Goal: Communication & Community: Answer question/provide support

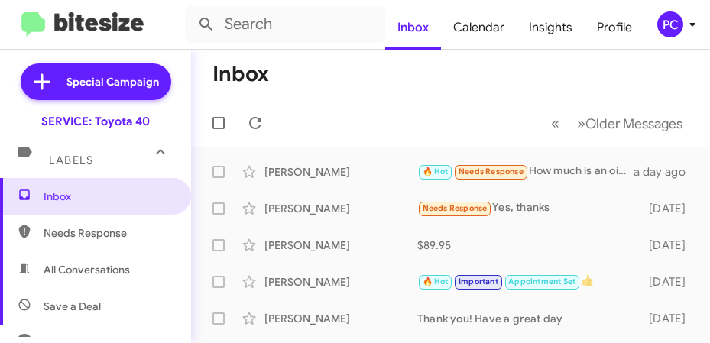
click at [105, 326] on mat-expansion-panel-header "More" at bounding box center [95, 343] width 191 height 37
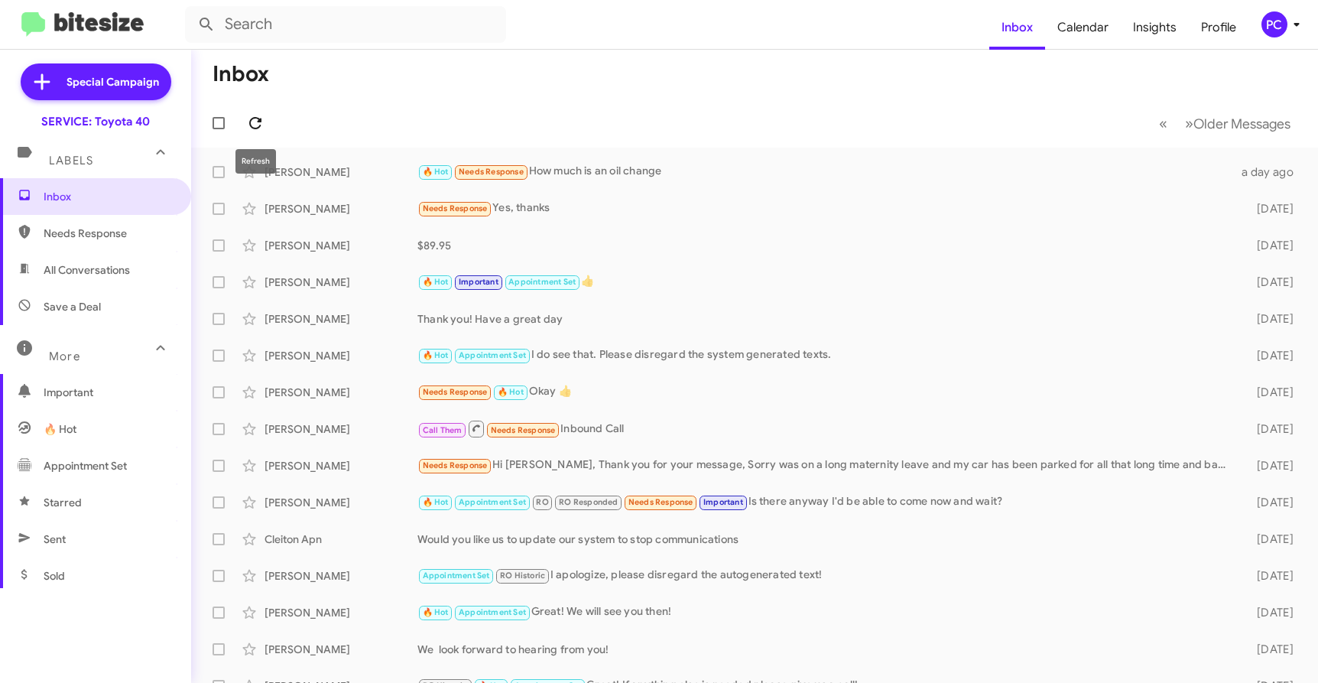
click at [255, 122] on icon at bounding box center [255, 123] width 18 height 18
click at [115, 232] on span "Needs Response" at bounding box center [109, 232] width 130 height 15
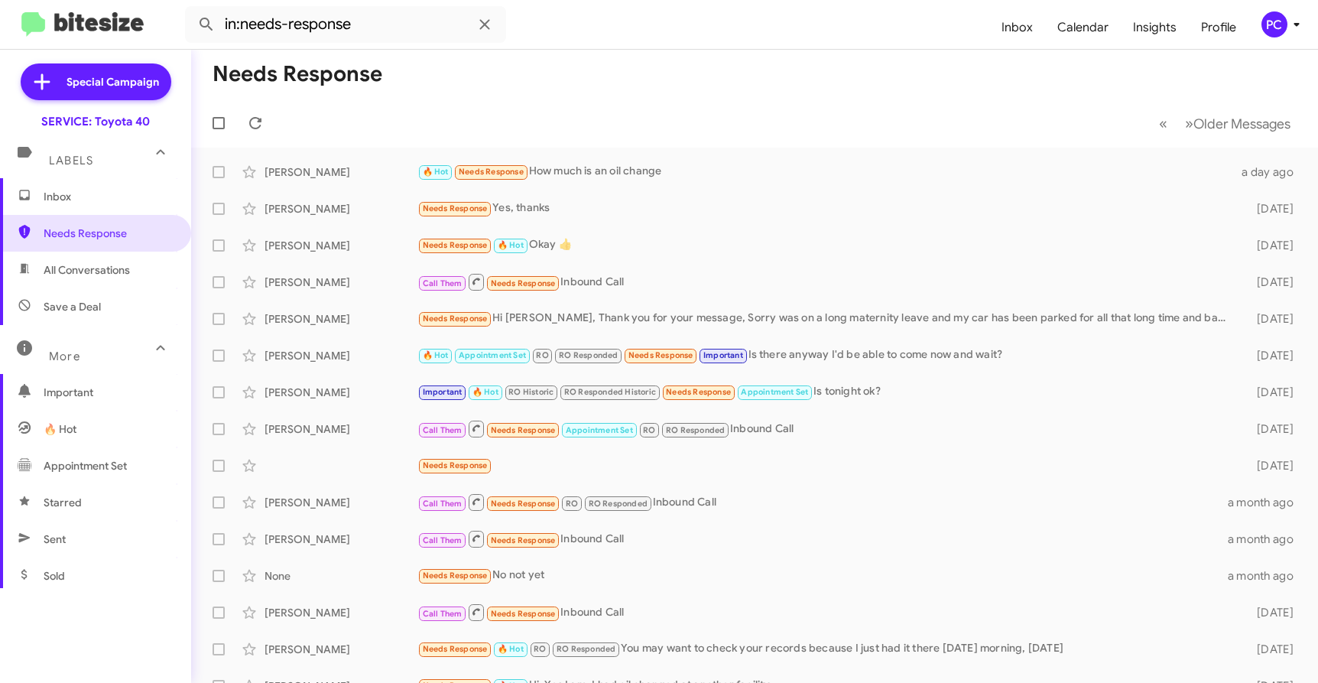
click at [100, 268] on span "All Conversations" at bounding box center [87, 269] width 86 height 15
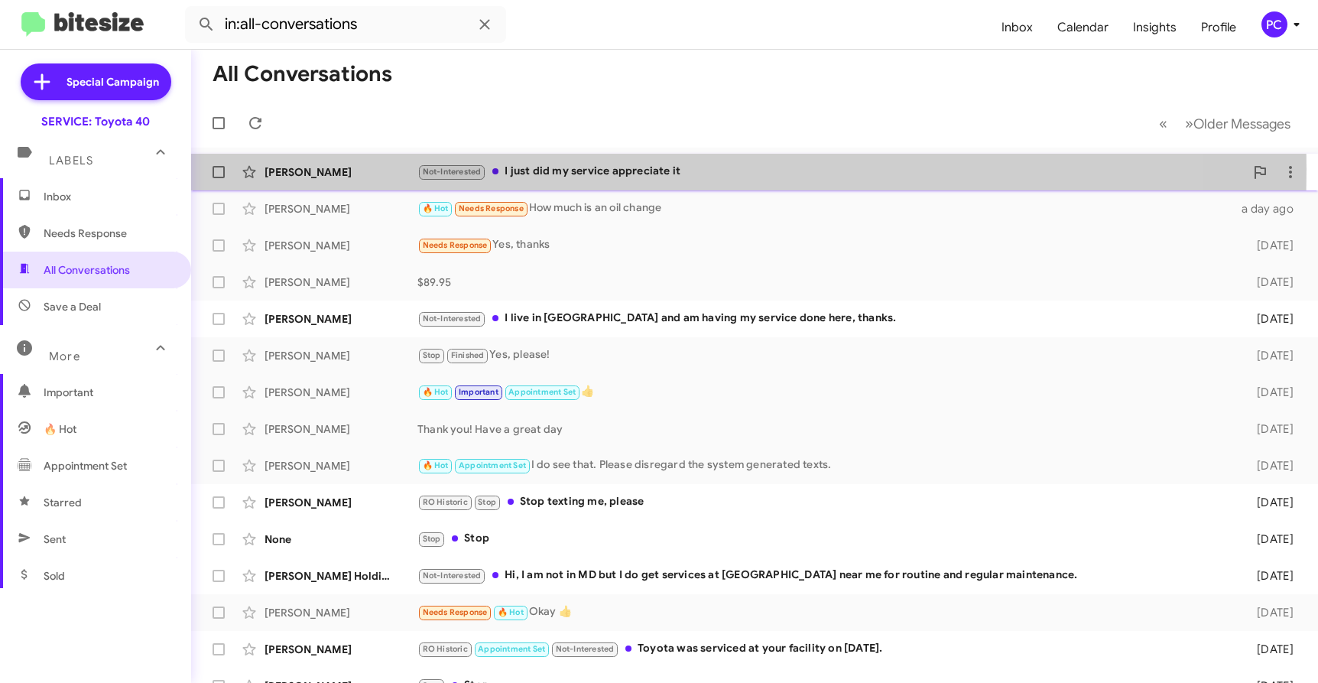
click at [381, 169] on div "[PERSON_NAME]" at bounding box center [340, 171] width 153 height 15
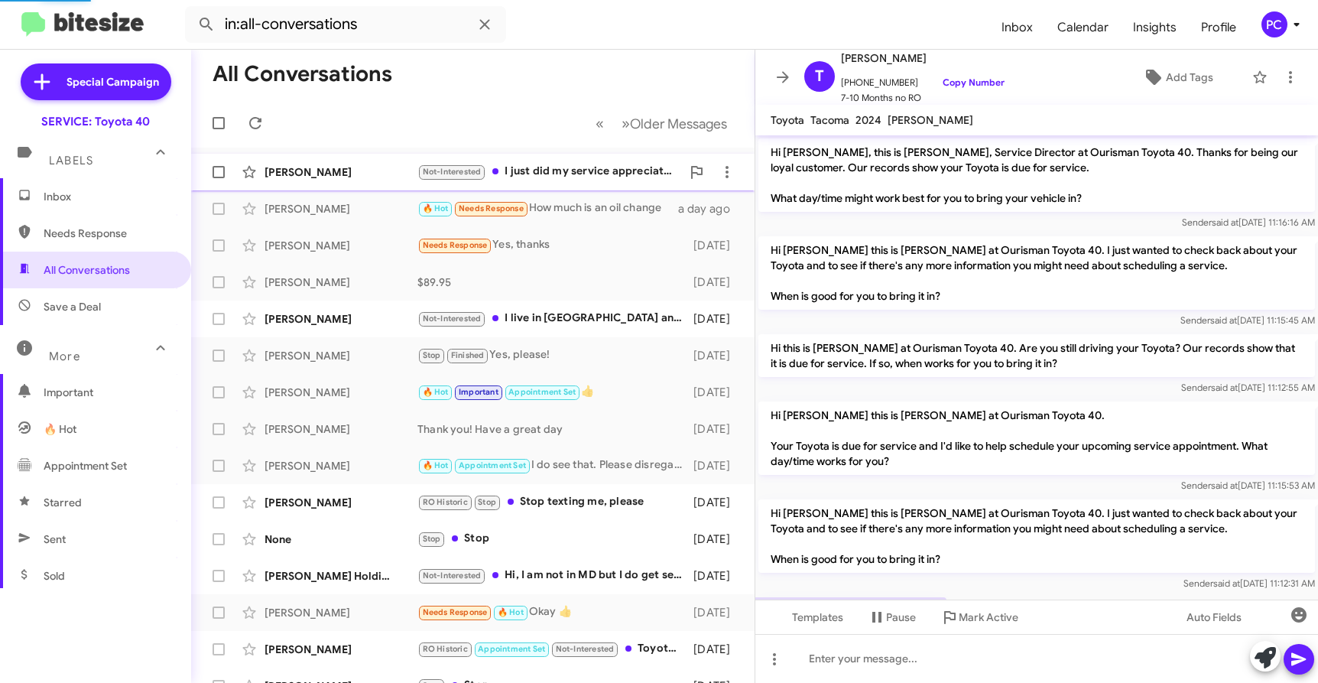
scroll to position [102, 0]
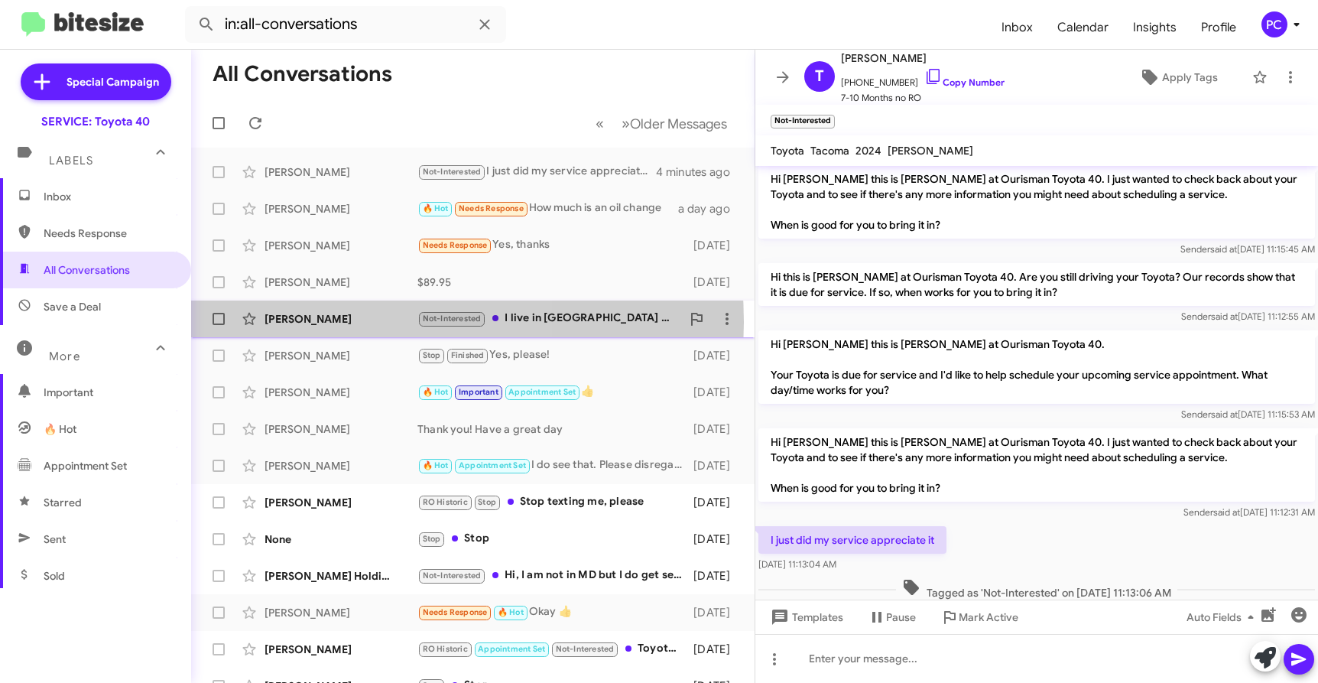
click at [356, 322] on div "[PERSON_NAME]" at bounding box center [340, 318] width 153 height 15
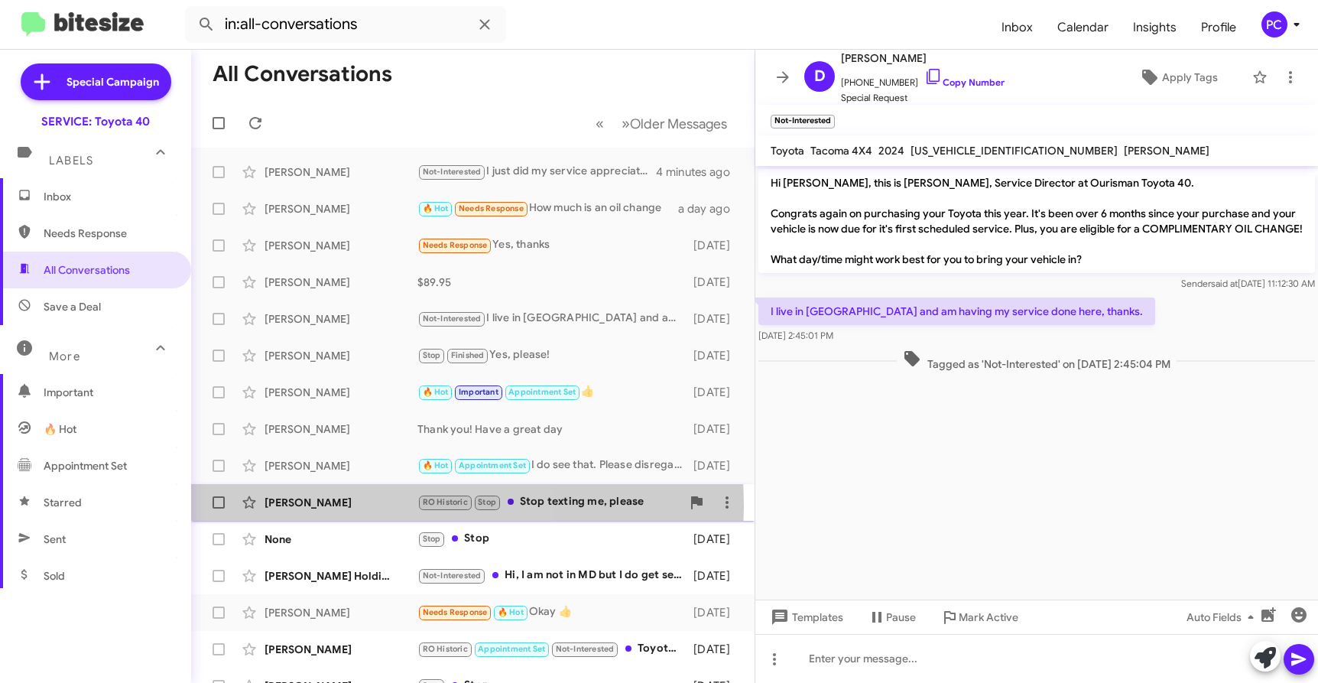
click at [358, 342] on div "[PERSON_NAME]" at bounding box center [340, 502] width 153 height 15
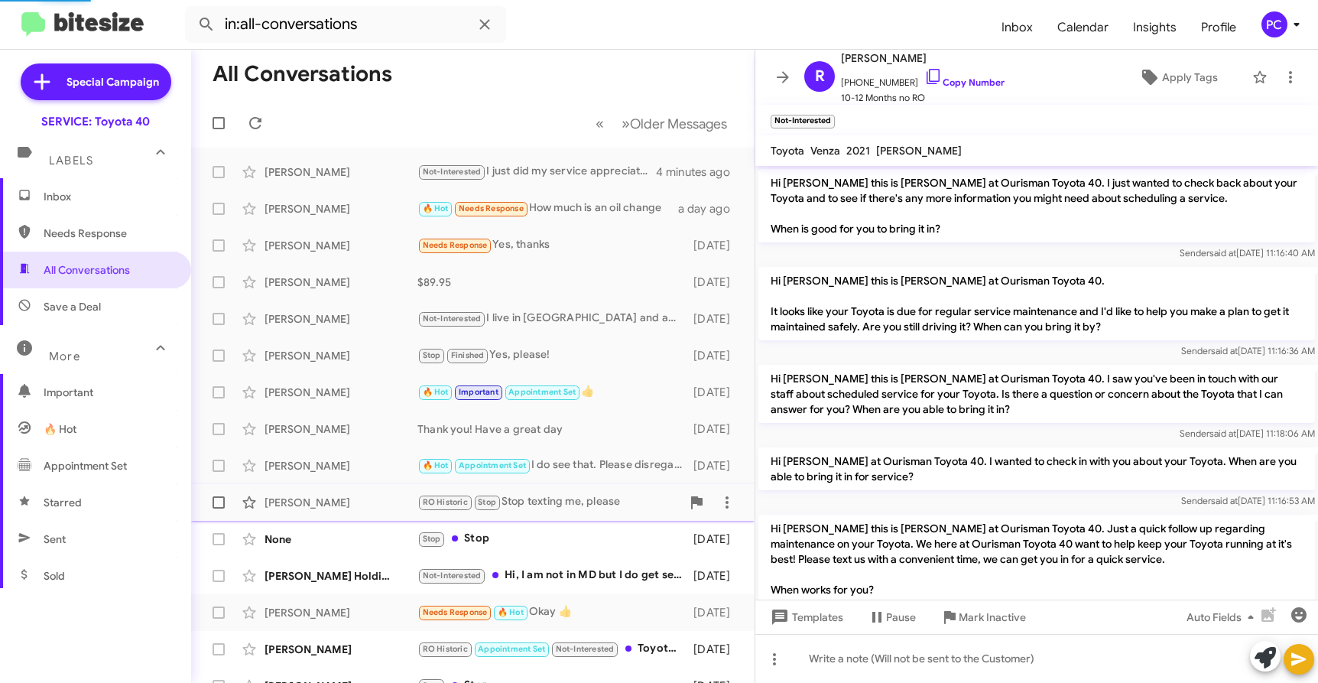
scroll to position [1325, 0]
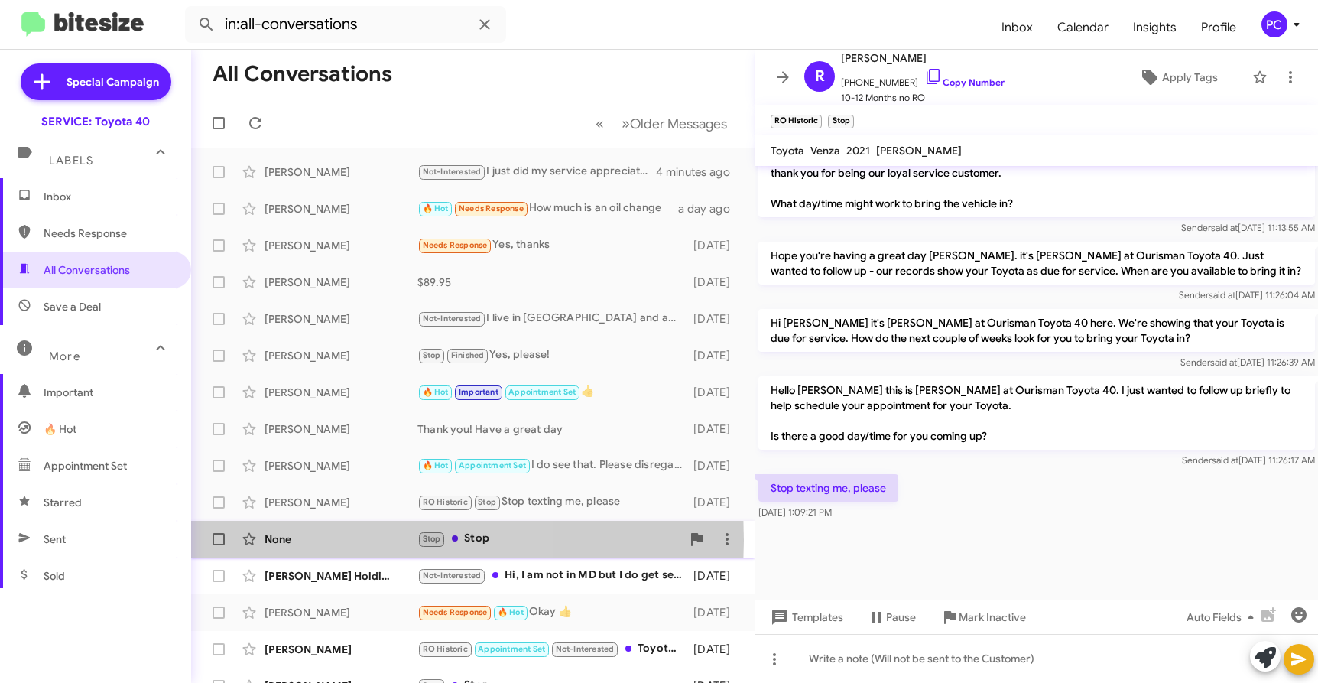
click at [357, 342] on div "None" at bounding box center [340, 538] width 153 height 15
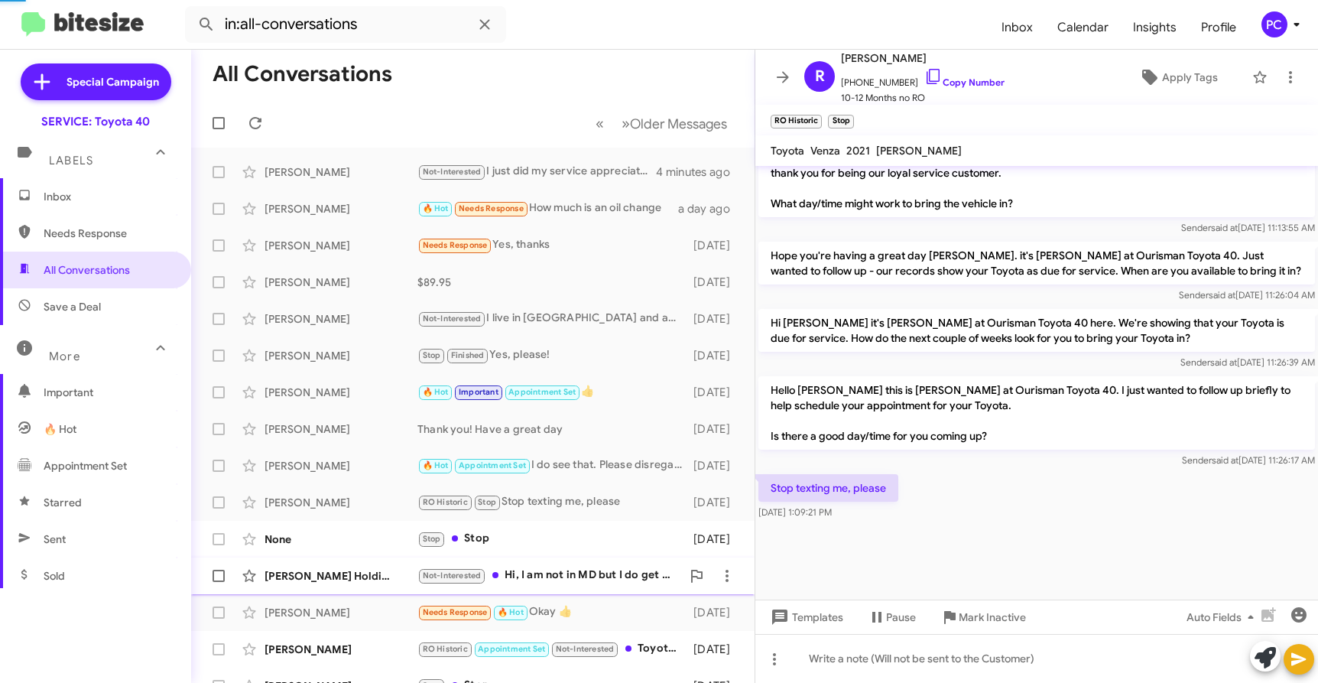
scroll to position [994, 0]
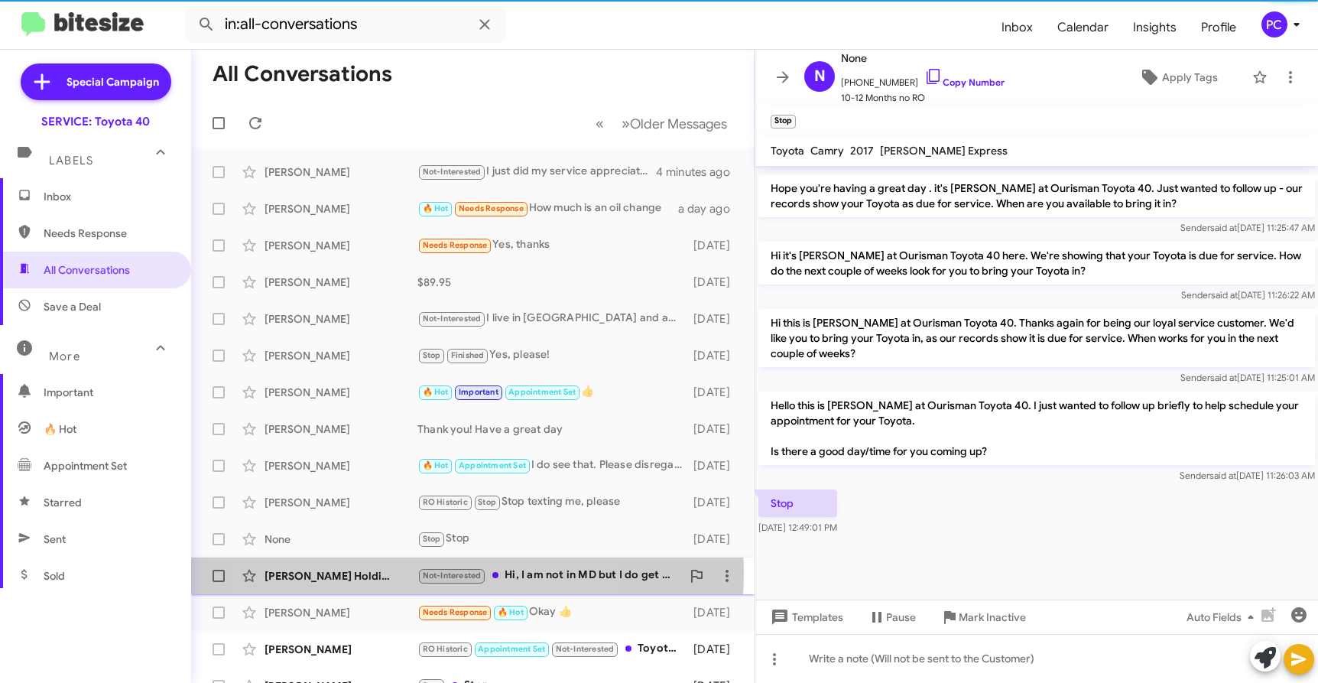
click at [391, 342] on div "[PERSON_NAME] Holding Llc" at bounding box center [340, 575] width 153 height 15
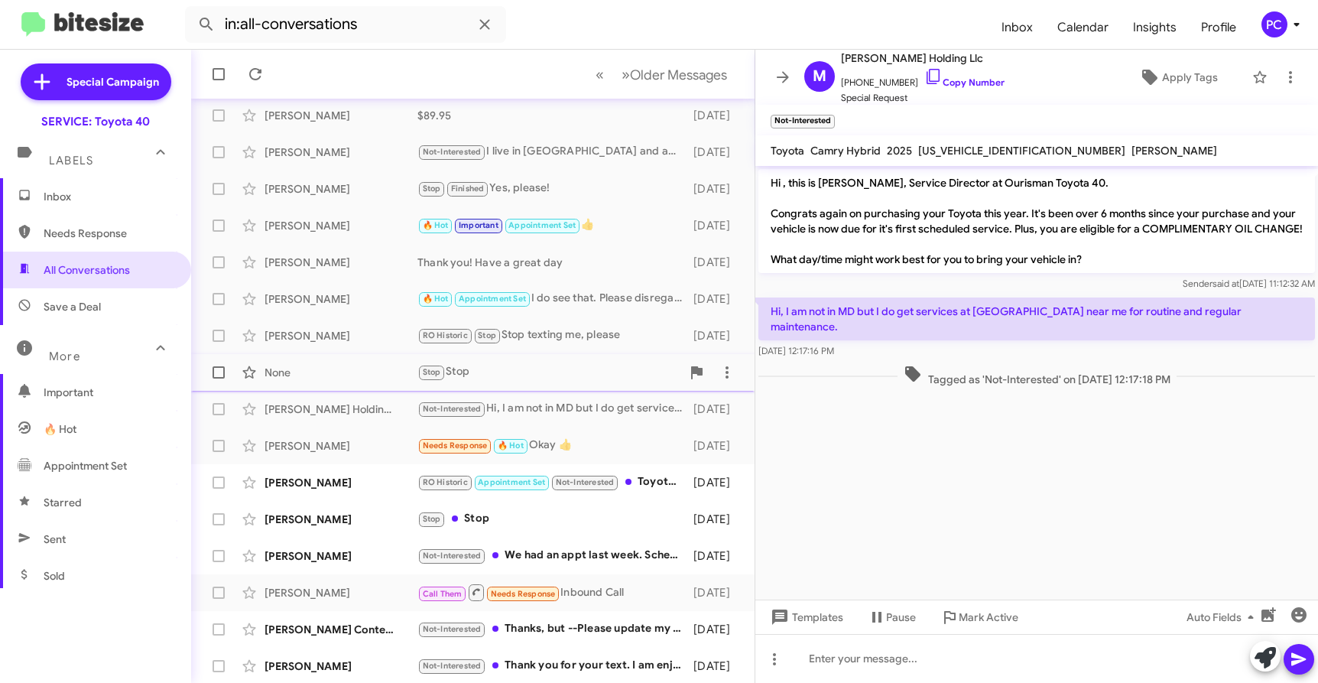
scroll to position [205, 0]
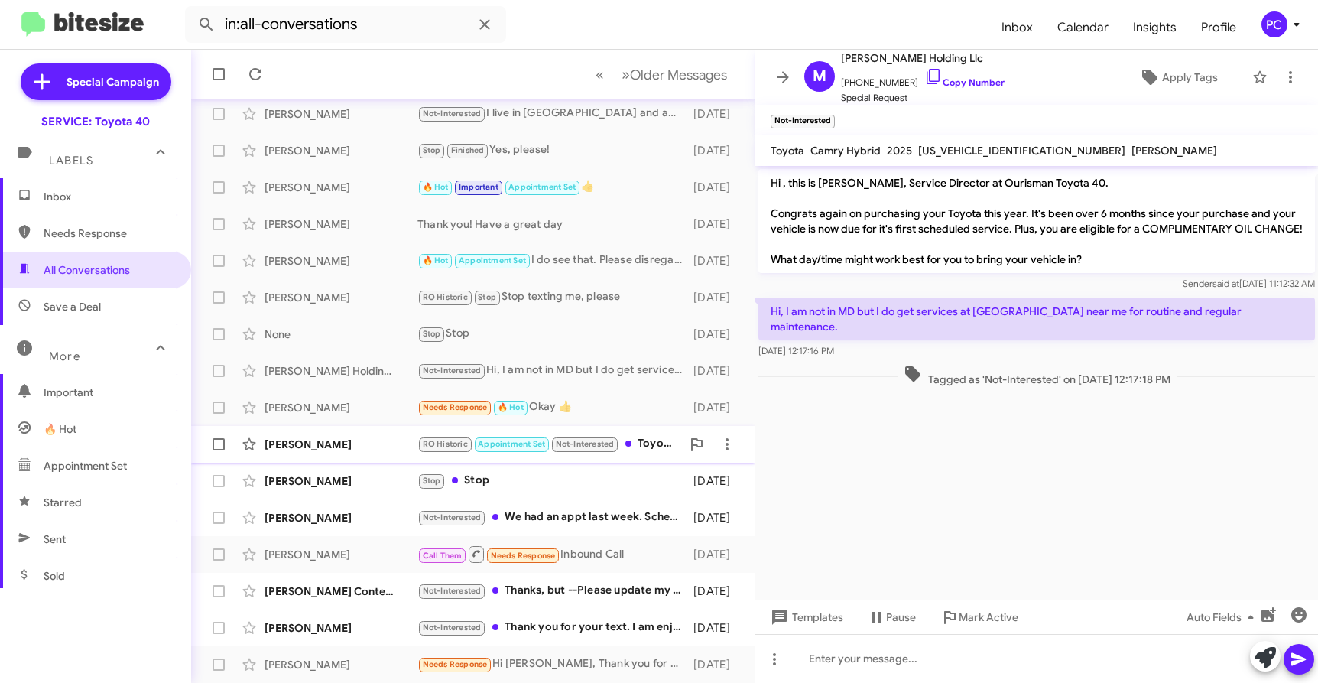
click at [316, 342] on div "[PERSON_NAME]" at bounding box center [340, 443] width 153 height 15
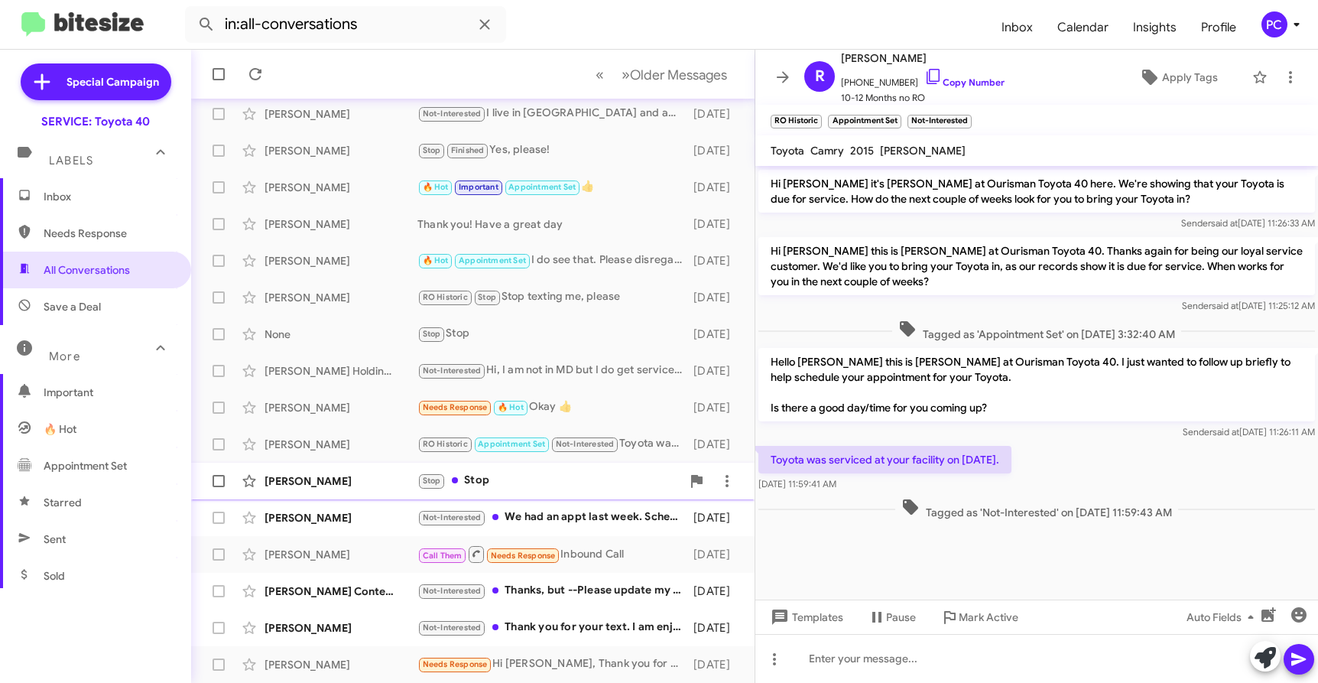
click at [320, 342] on div "[PERSON_NAME]" at bounding box center [340, 480] width 153 height 15
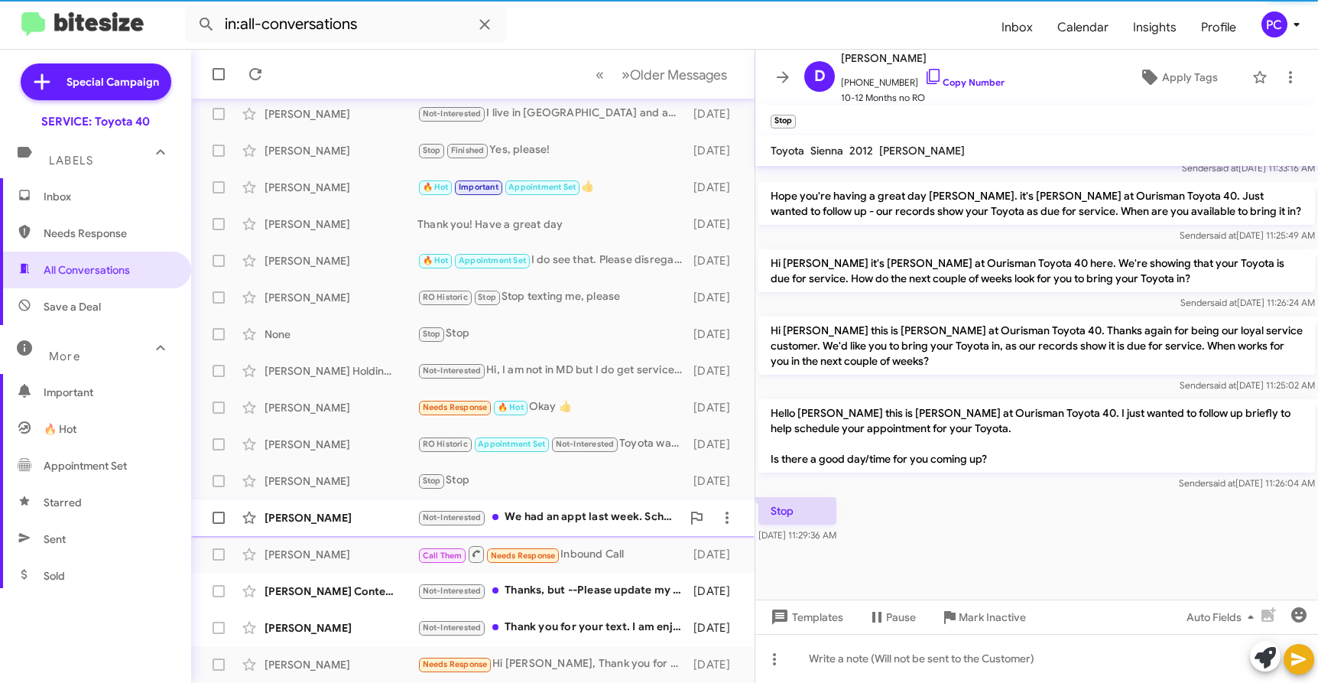
click at [314, 342] on div "[PERSON_NAME]" at bounding box center [340, 517] width 153 height 15
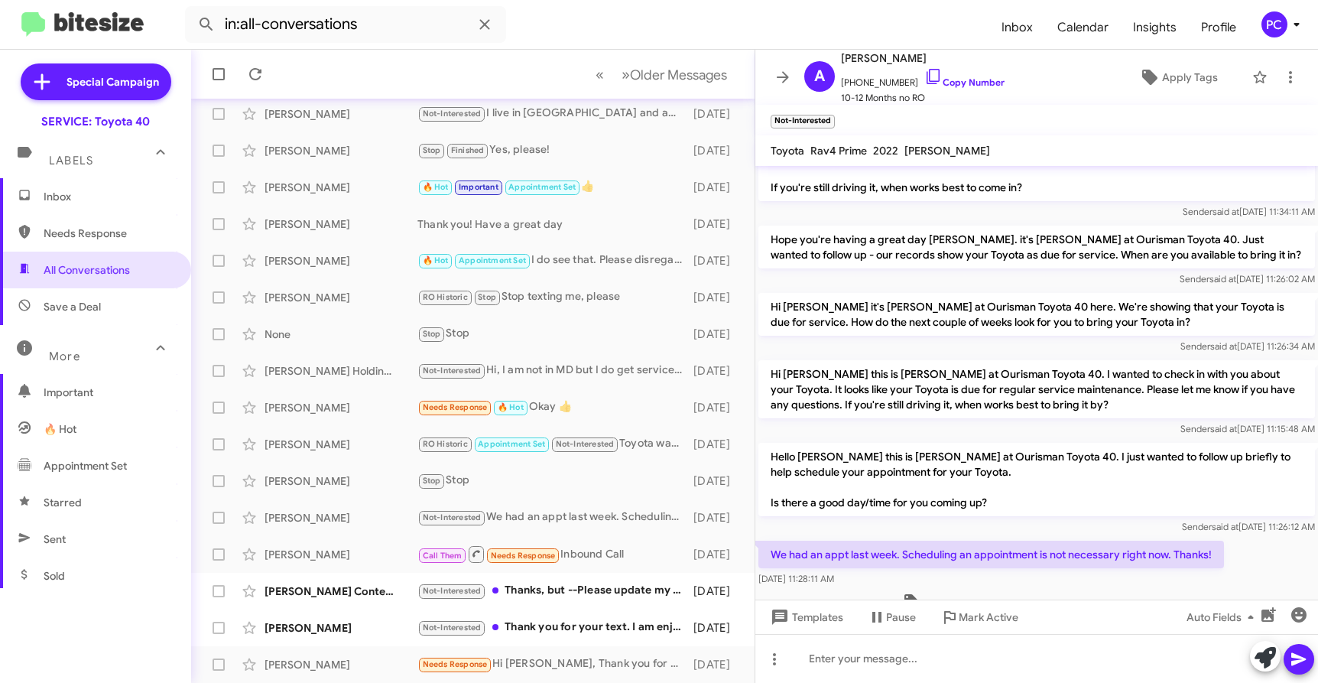
scroll to position [2017, 0]
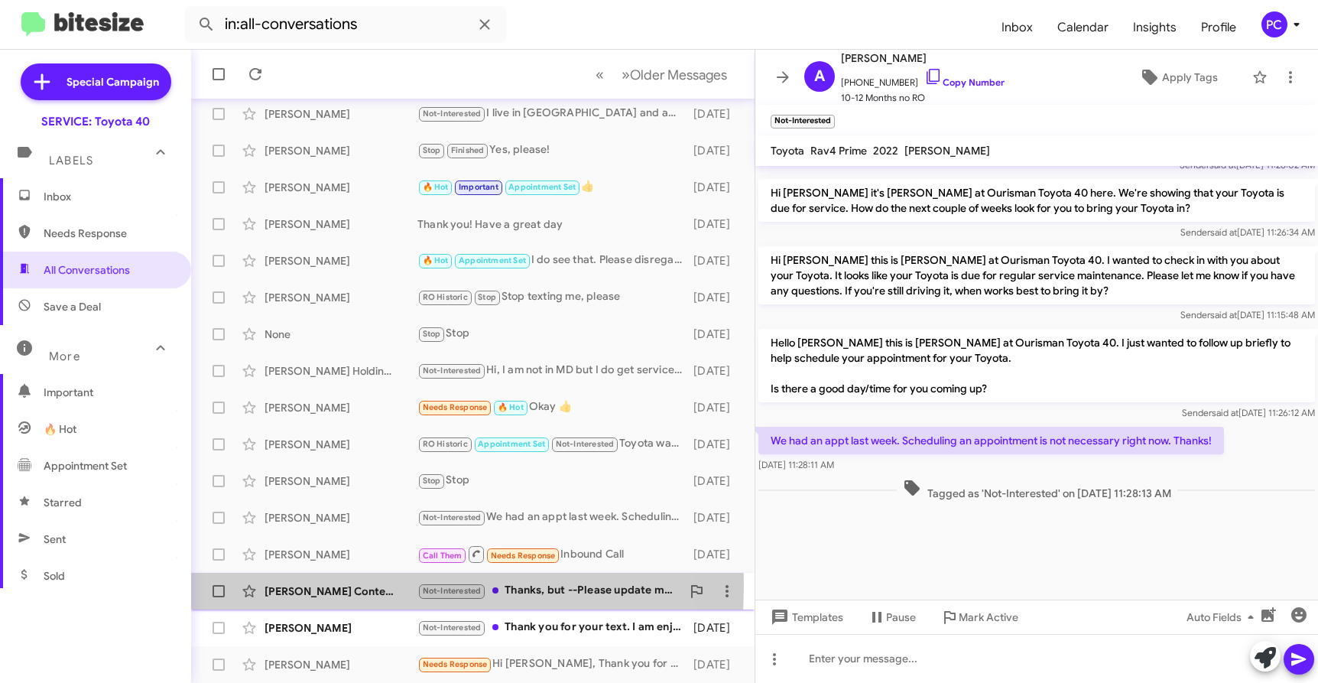
click at [330, 342] on div "[PERSON_NAME] Content" at bounding box center [340, 590] width 153 height 15
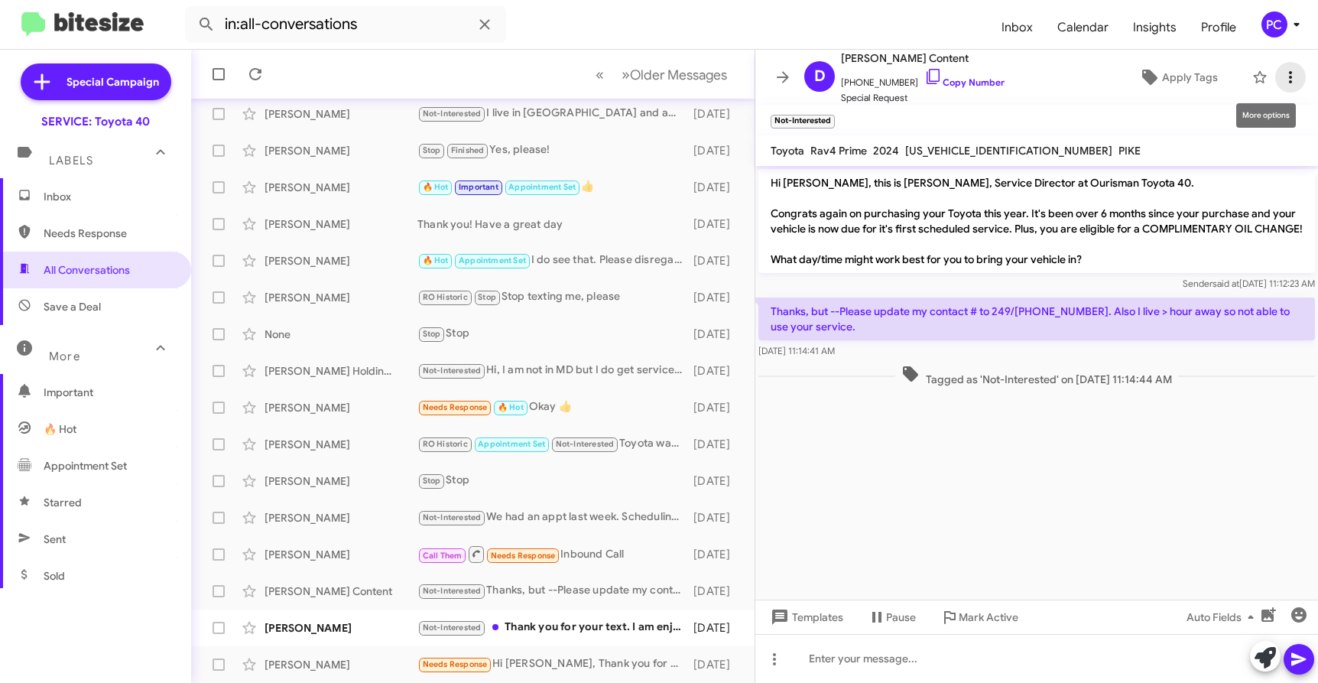
click at [709, 73] on icon at bounding box center [1290, 77] width 18 height 18
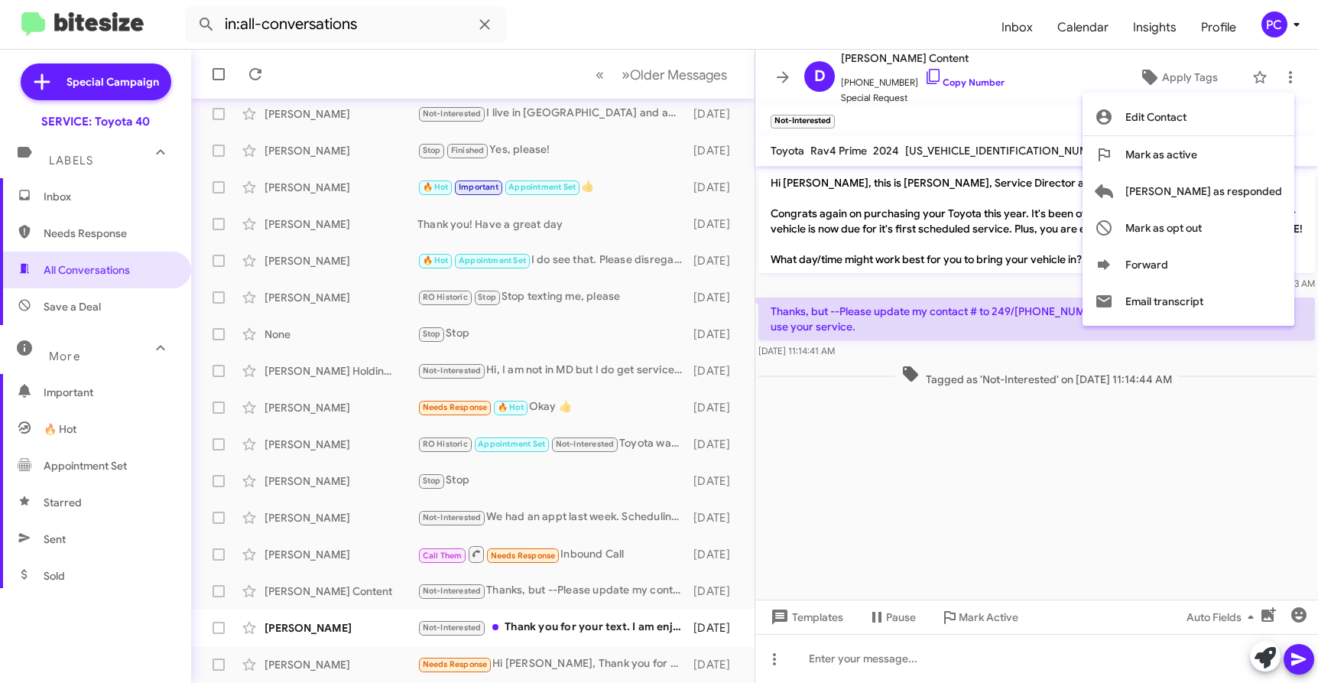
click at [709, 342] on div at bounding box center [659, 341] width 1318 height 683
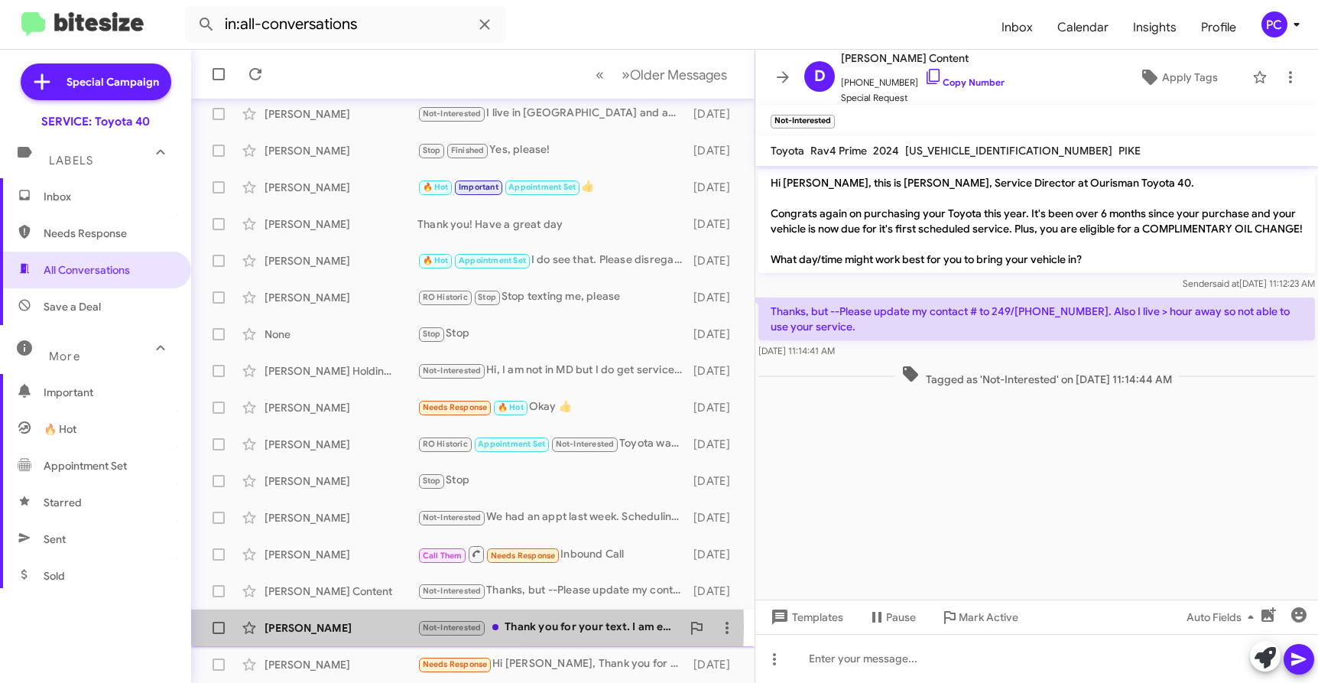
click at [341, 342] on div "[PERSON_NAME]" at bounding box center [340, 627] width 153 height 15
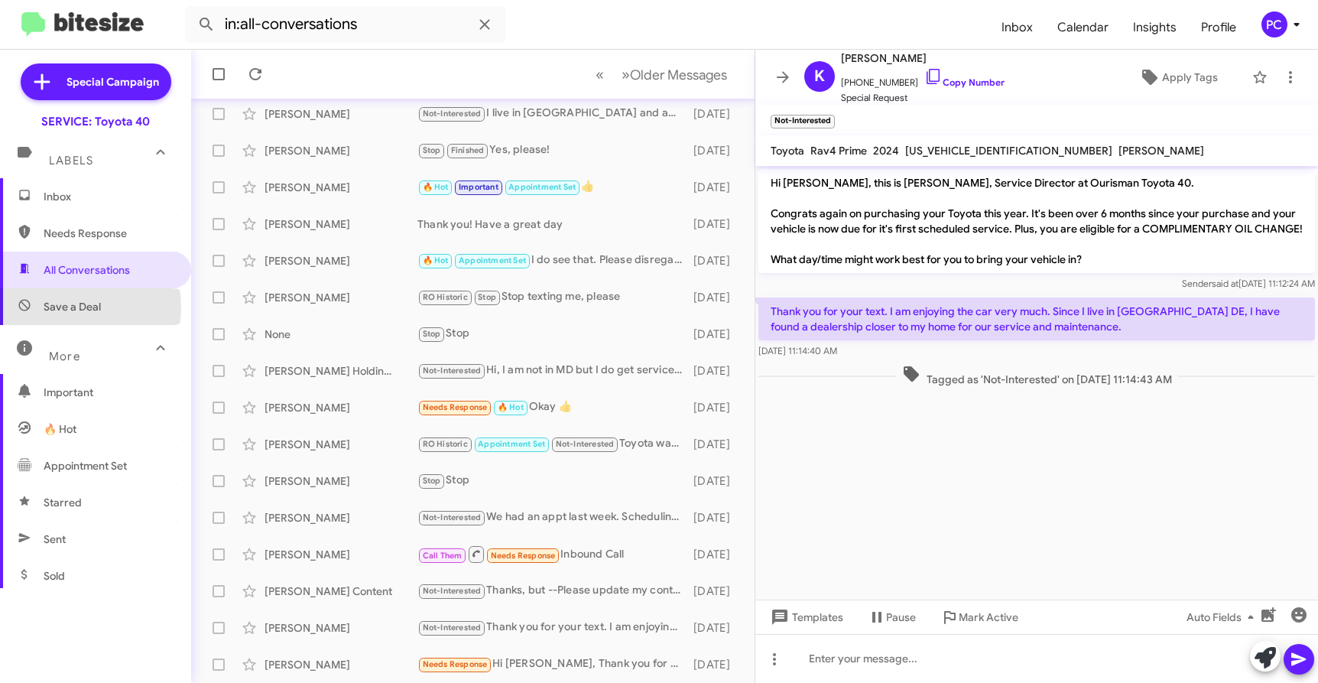
click at [60, 307] on span "Save a Deal" at bounding box center [72, 306] width 57 height 15
type input "in:not-interested"
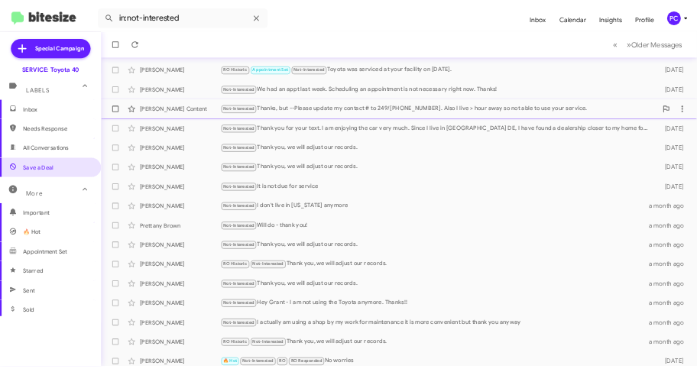
scroll to position [205, 0]
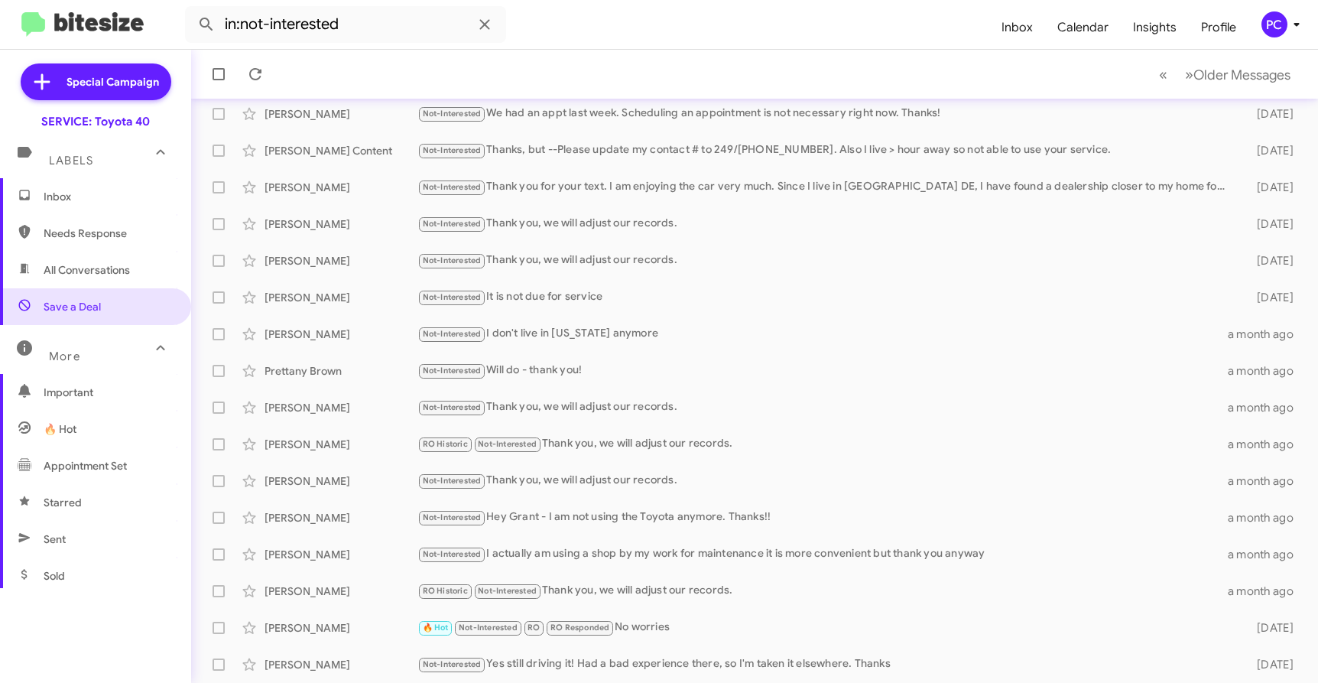
click at [73, 195] on span "Inbox" at bounding box center [109, 196] width 130 height 15
